Goal: Information Seeking & Learning: Find specific page/section

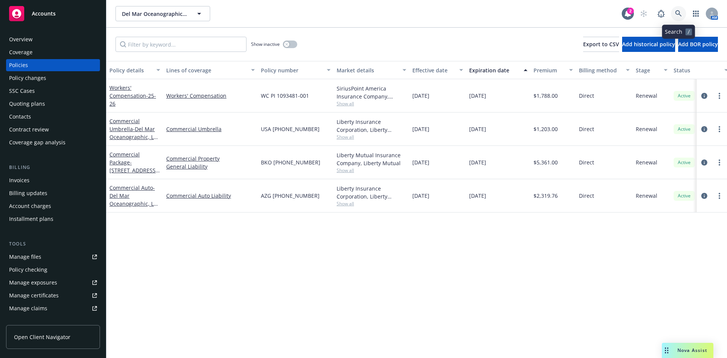
click at [683, 11] on link at bounding box center [678, 13] width 15 height 15
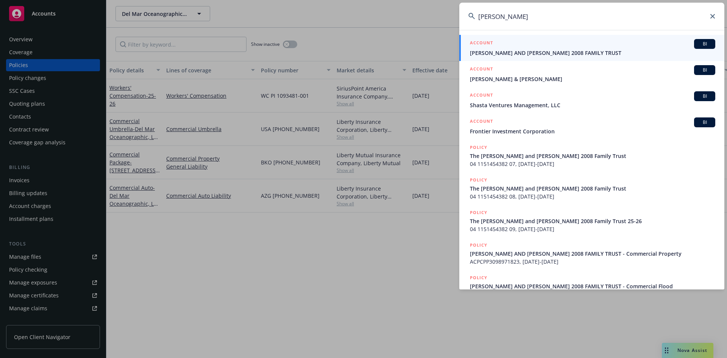
type input "[PERSON_NAME]"
click at [494, 42] on div "ACCOUNT BI" at bounding box center [592, 44] width 245 height 10
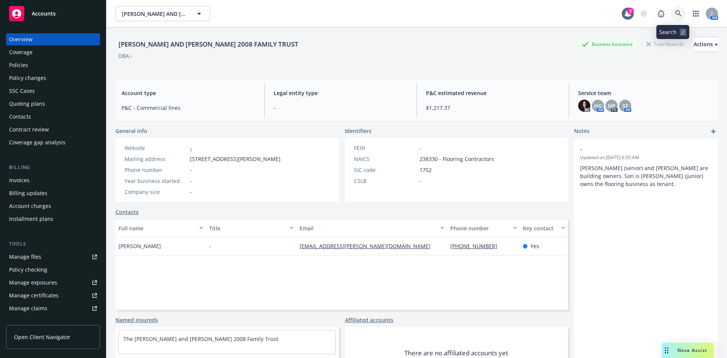
click at [675, 13] on icon at bounding box center [678, 13] width 6 height 6
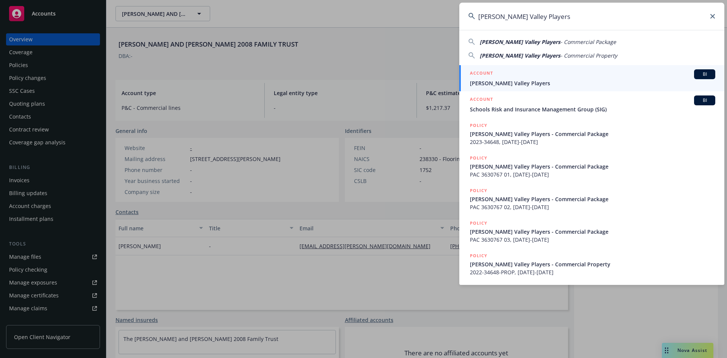
type input "[PERSON_NAME] Valley Players"
click at [487, 70] on h5 "ACCOUNT" at bounding box center [481, 73] width 23 height 9
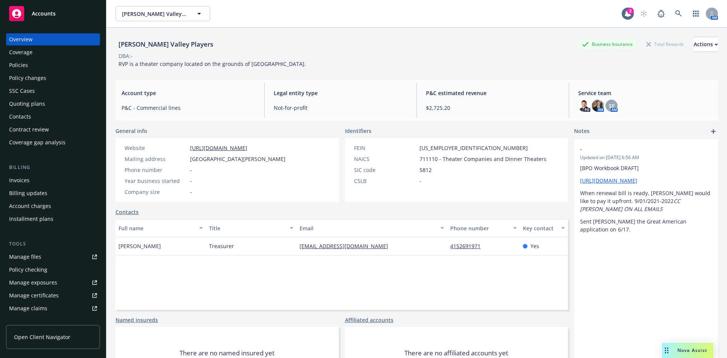
click at [37, 66] on div "Policies" at bounding box center [53, 65] width 88 height 12
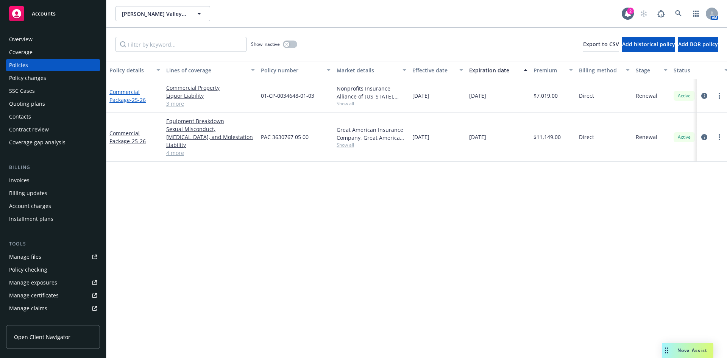
click at [131, 91] on link "Commercial Package - 25-26" at bounding box center [127, 95] width 36 height 15
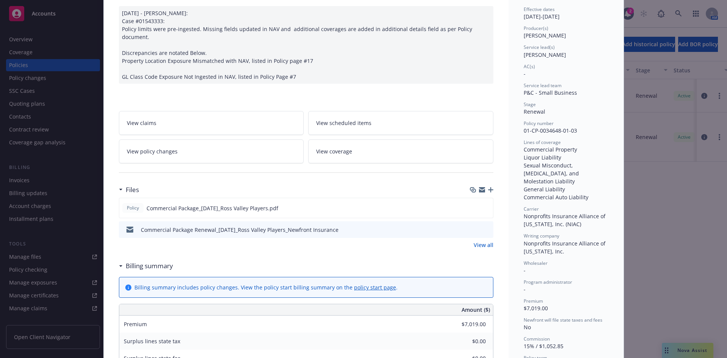
scroll to position [76, 0]
click at [483, 204] on icon "preview file" at bounding box center [486, 206] width 7 height 5
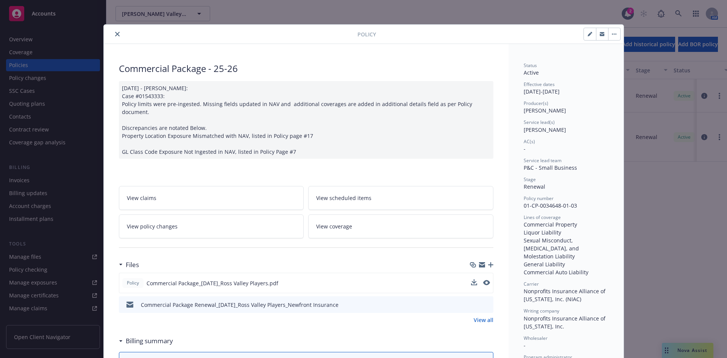
click at [114, 31] on button "close" at bounding box center [117, 34] width 9 height 9
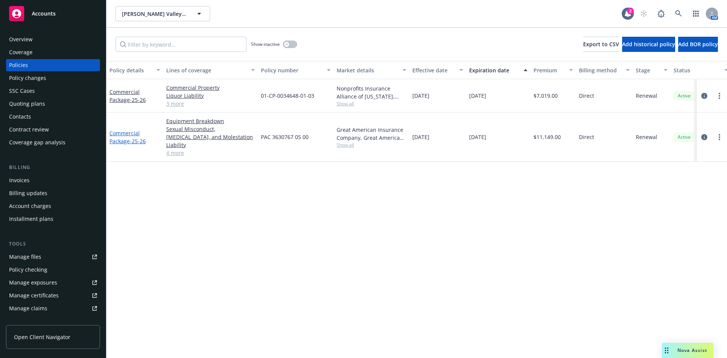
click at [137, 130] on link "Commercial Package - 25-26" at bounding box center [127, 137] width 36 height 15
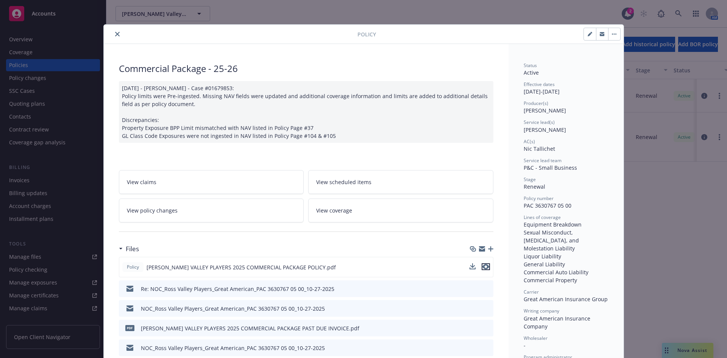
click at [484, 267] on icon "preview file" at bounding box center [486, 266] width 7 height 5
click at [117, 35] on button "close" at bounding box center [117, 34] width 9 height 9
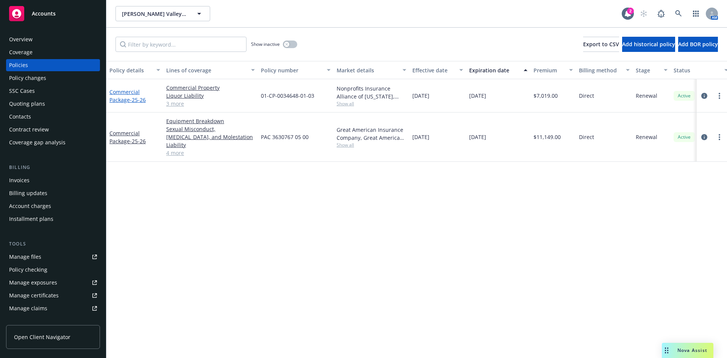
click at [128, 93] on link "Commercial Package - 25-26" at bounding box center [127, 95] width 36 height 15
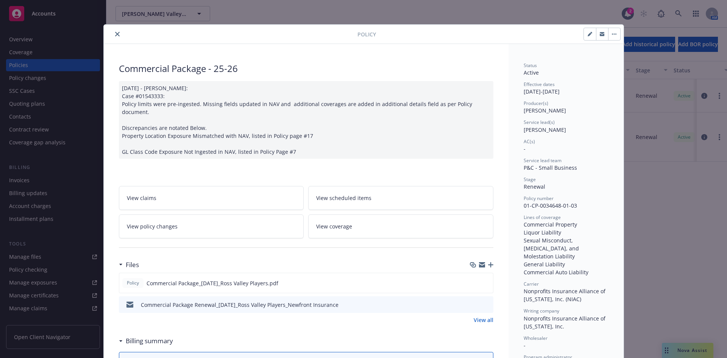
scroll to position [23, 0]
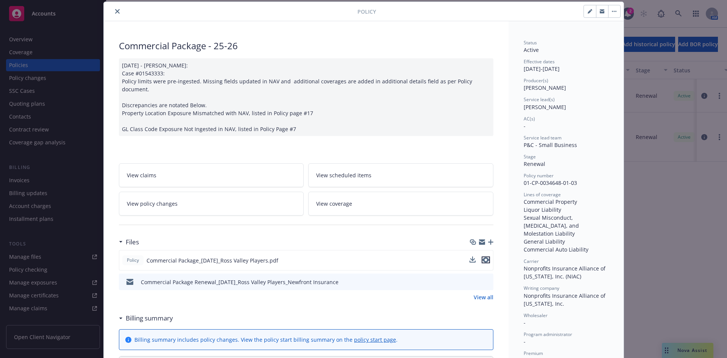
click at [483, 257] on icon "preview file" at bounding box center [486, 259] width 7 height 5
